Goal: Navigation & Orientation: Find specific page/section

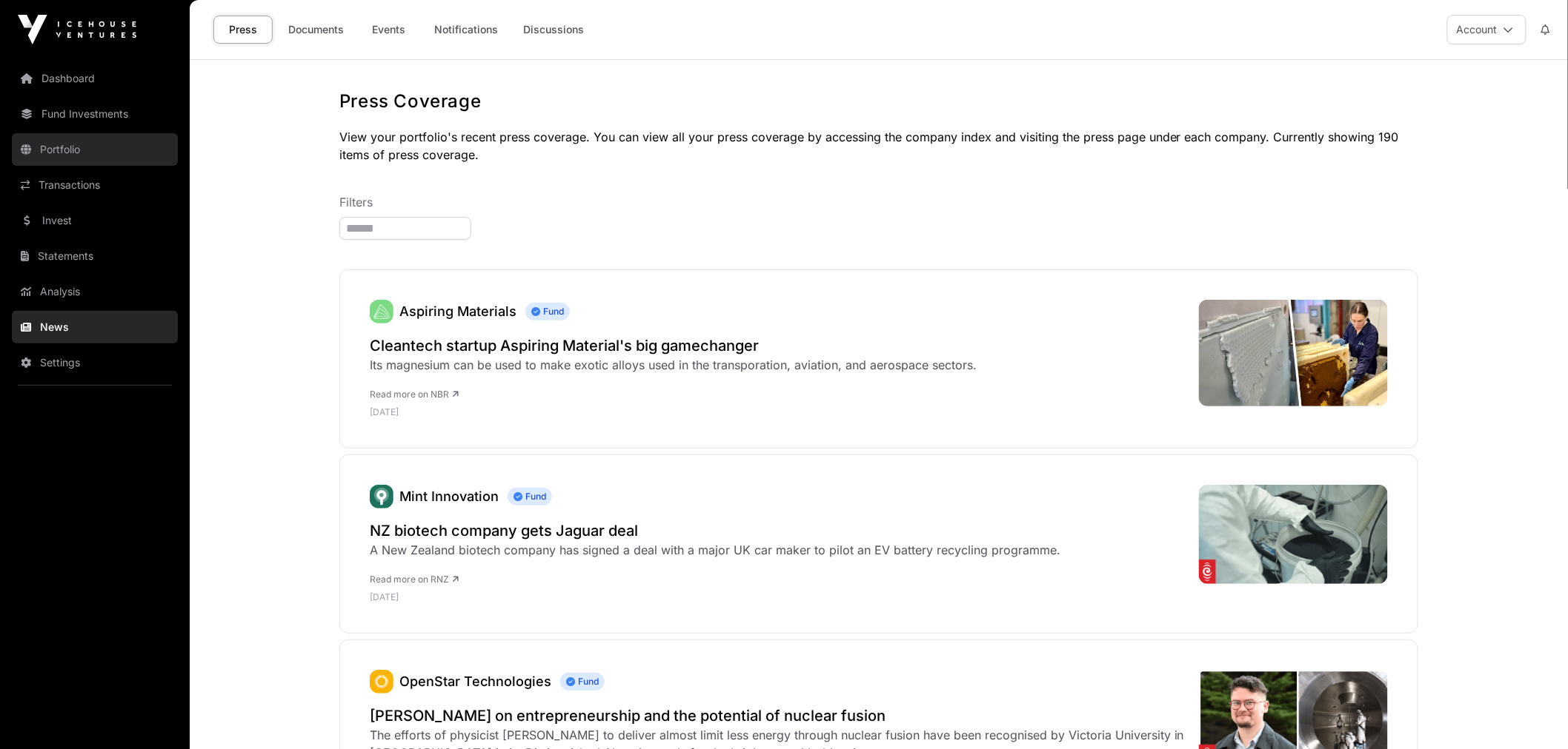
click at [114, 186] on link "Transactions" at bounding box center [95, 186] width 166 height 33
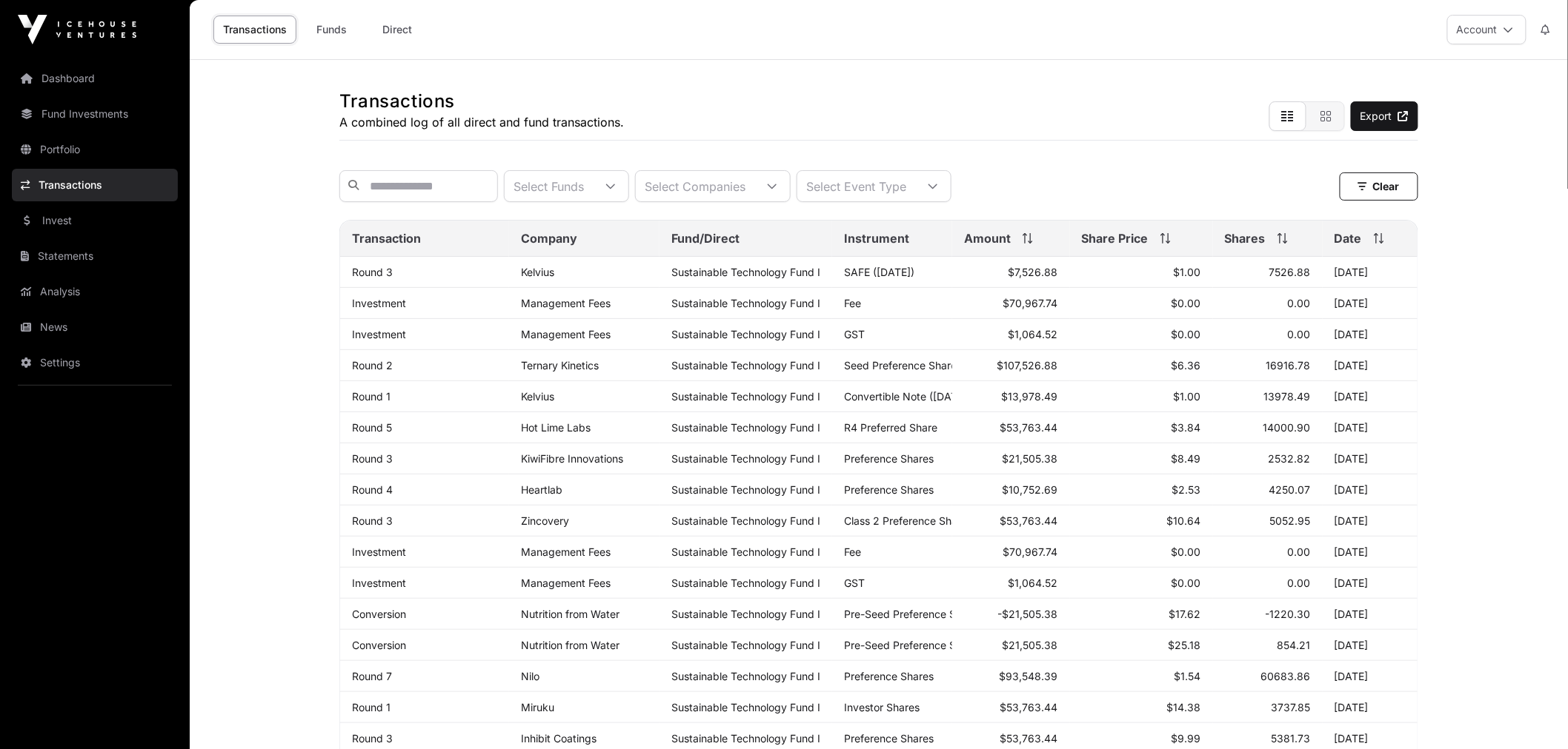
click at [76, 146] on link "Portfolio" at bounding box center [95, 149] width 166 height 33
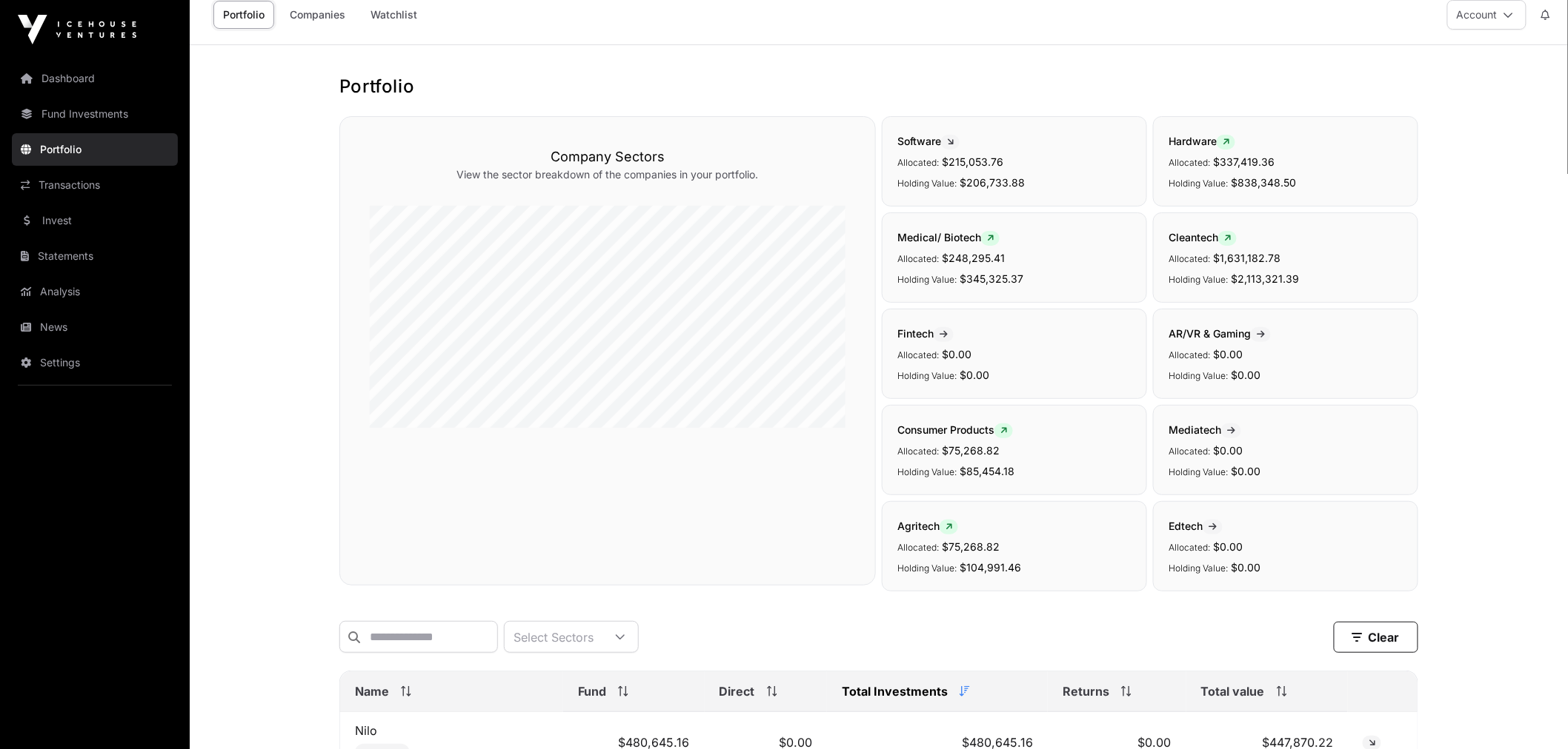
scroll to position [8, 0]
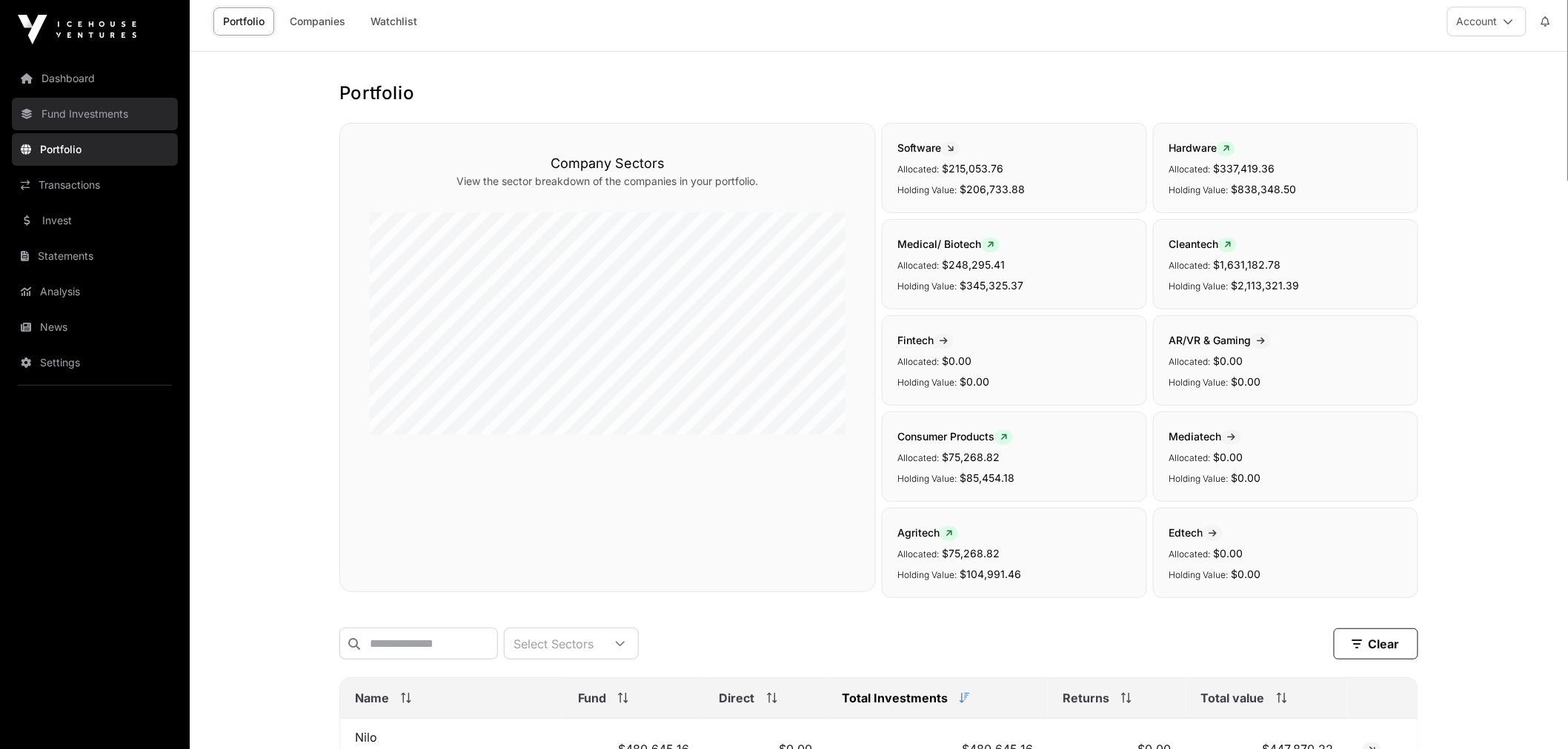
click at [114, 105] on link "Fund Investments" at bounding box center [95, 114] width 166 height 33
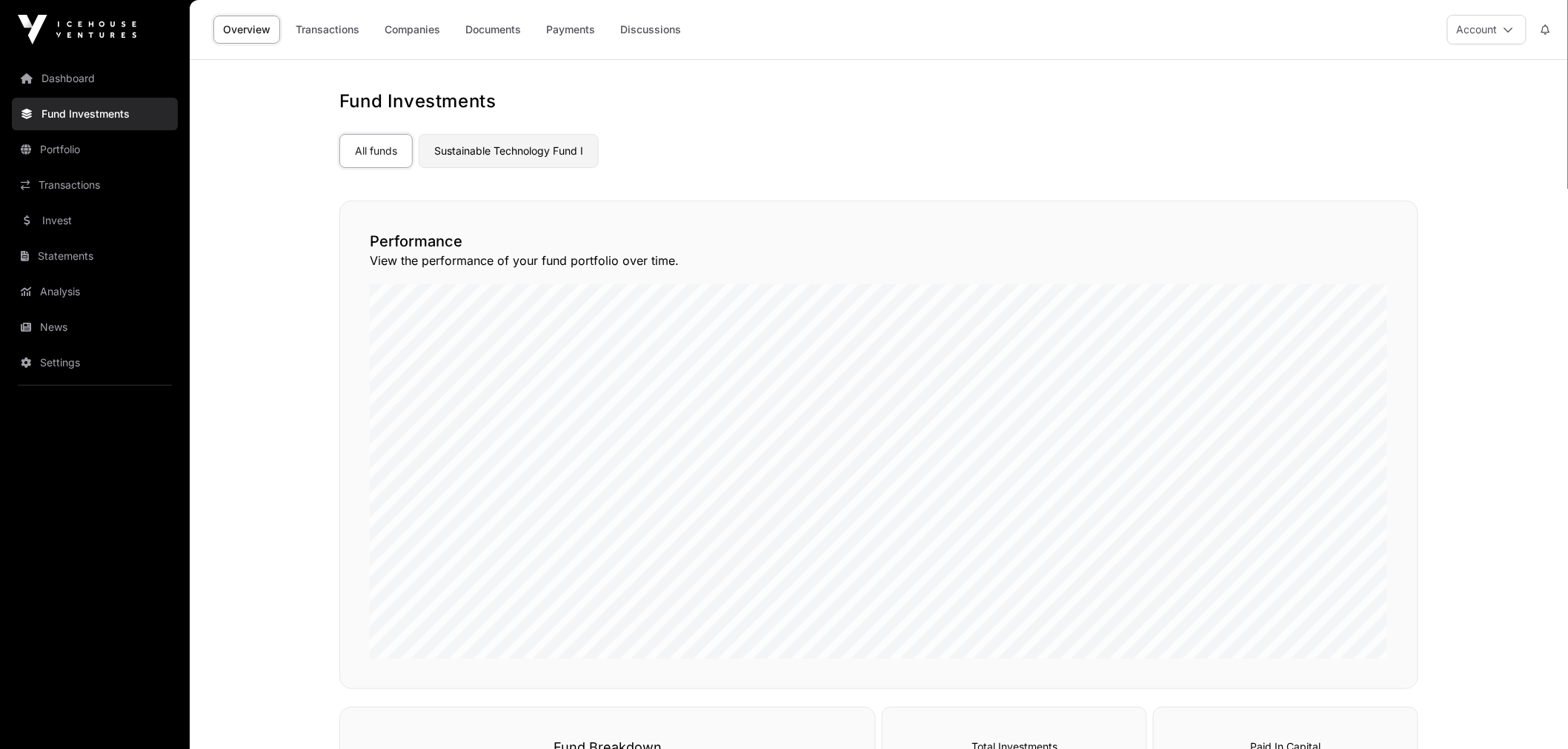
click at [548, 154] on link "Sustainable Technology Fund I" at bounding box center [508, 150] width 180 height 34
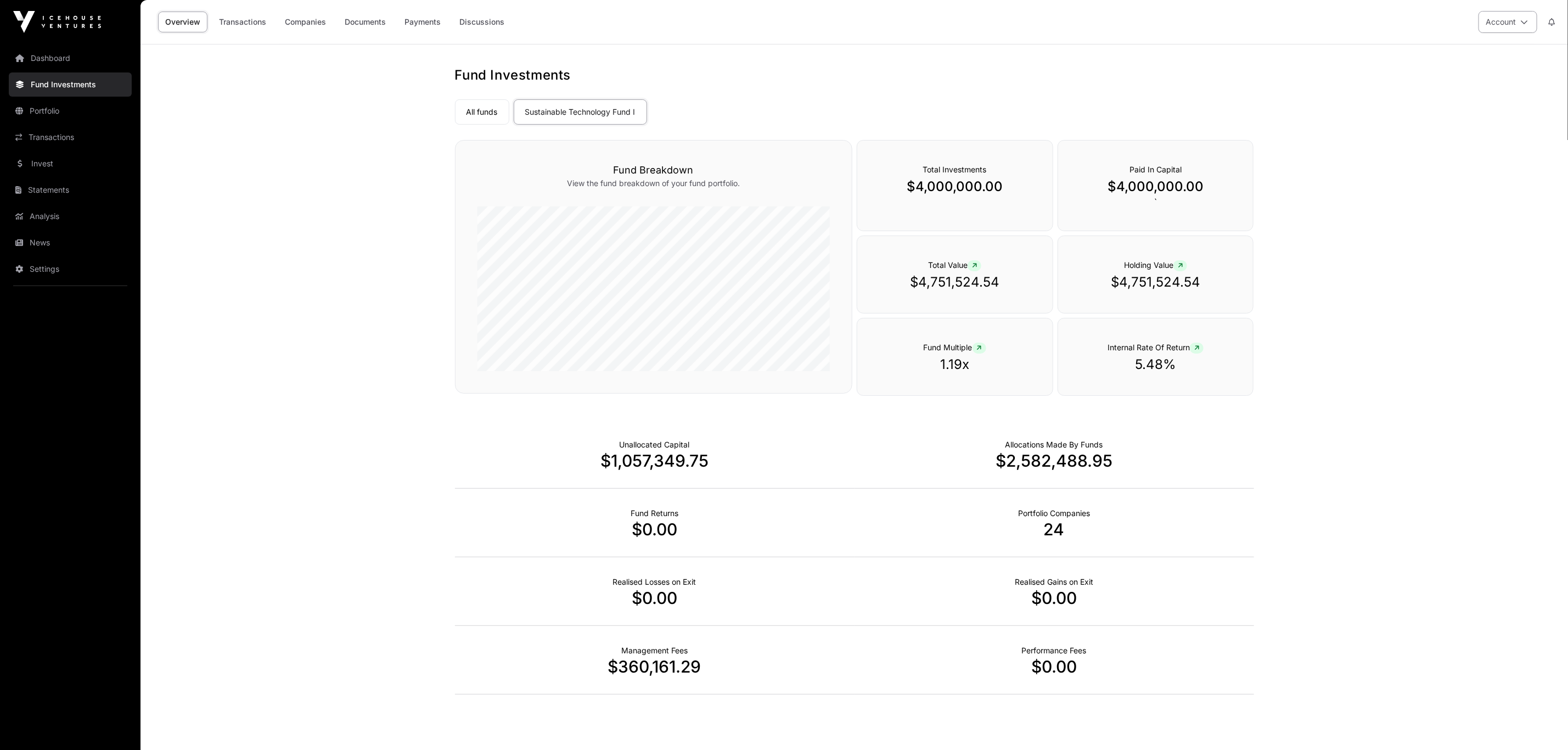
click at [1161, 19] on icon at bounding box center [1524, 22] width 8 height 8
click at [1161, 166] on span "Sign Out" at bounding box center [1439, 172] width 31 height 11
